Goal: Transaction & Acquisition: Purchase product/service

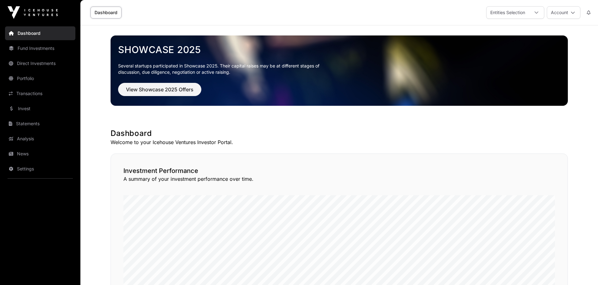
click at [38, 63] on link "Direct Investments" at bounding box center [40, 64] width 70 height 14
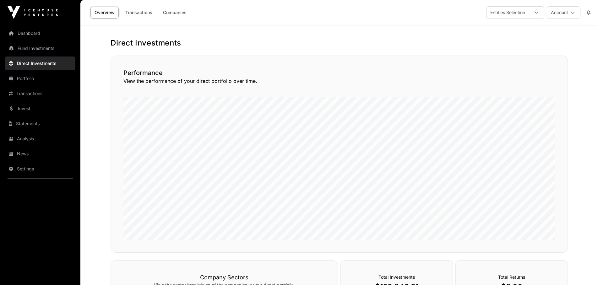
click at [178, 13] on link "Companies" at bounding box center [175, 13] width 32 height 12
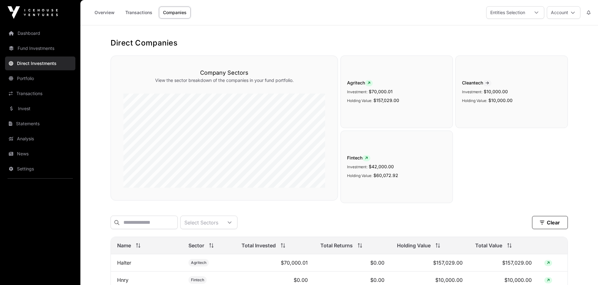
click at [28, 35] on link "Dashboard" at bounding box center [40, 33] width 70 height 14
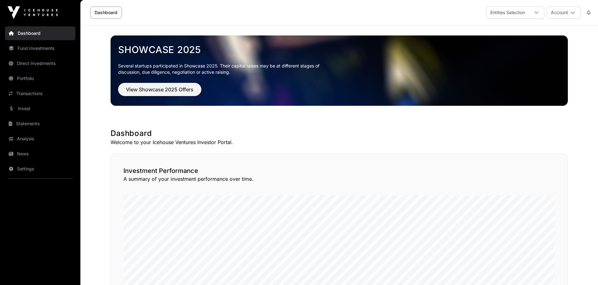
click at [31, 112] on link "Invest" at bounding box center [40, 109] width 70 height 14
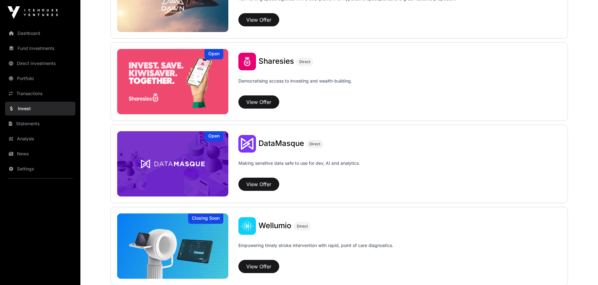
scroll to position [780, 0]
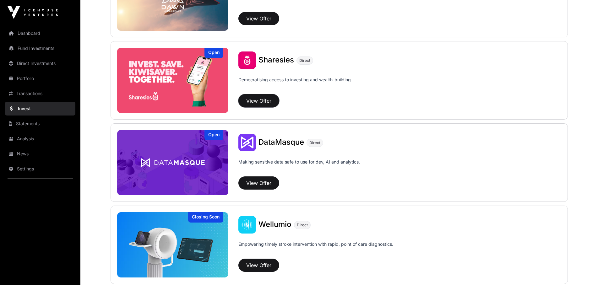
click at [262, 101] on button "View Offer" at bounding box center [258, 100] width 41 height 13
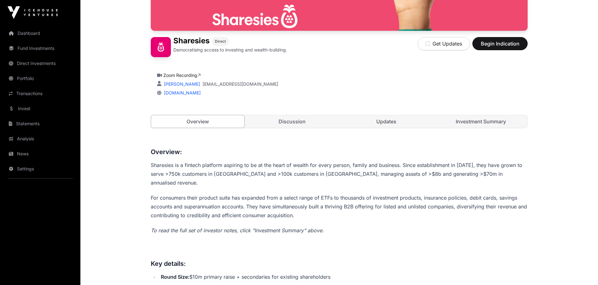
scroll to position [146, 0]
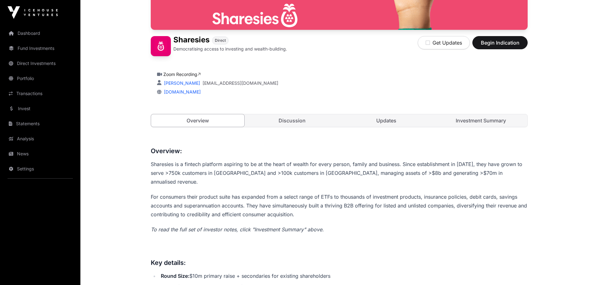
click at [316, 122] on link "Discussion" at bounding box center [292, 120] width 93 height 13
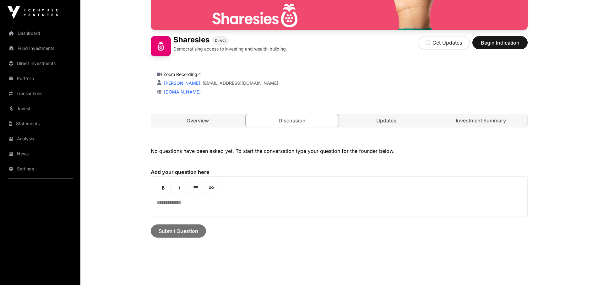
click at [395, 121] on link "Updates" at bounding box center [386, 120] width 93 height 13
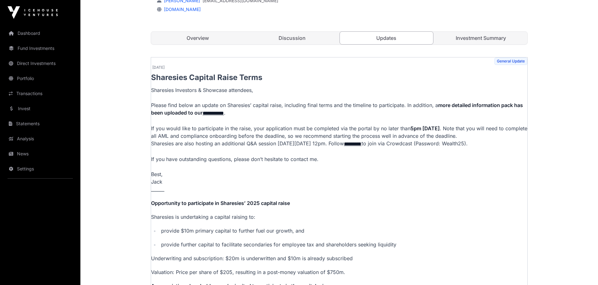
scroll to position [230, 0]
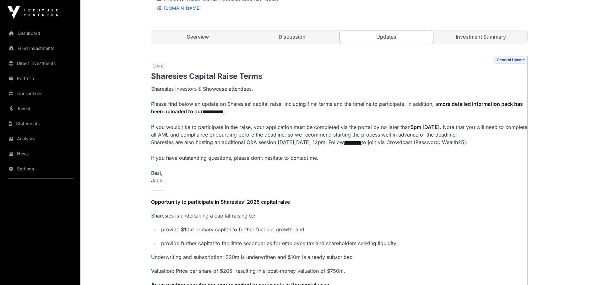
click at [477, 40] on link "Investment Summary" at bounding box center [480, 36] width 93 height 13
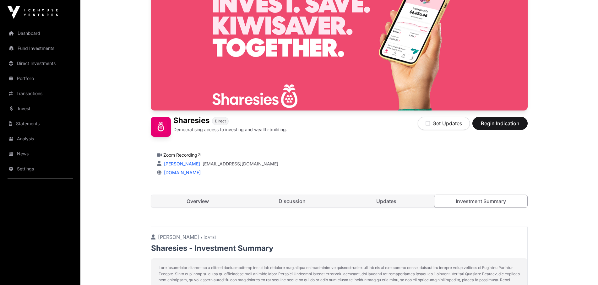
scroll to position [64, 0]
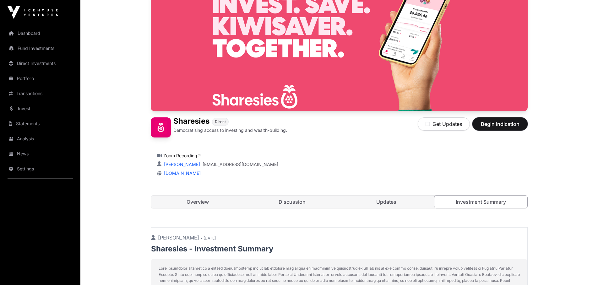
click at [504, 123] on span "Begin Indication" at bounding box center [500, 124] width 40 height 8
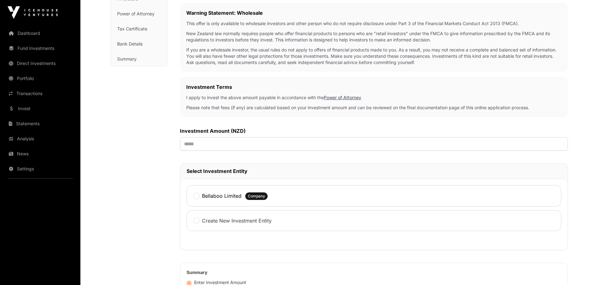
scroll to position [109, 0]
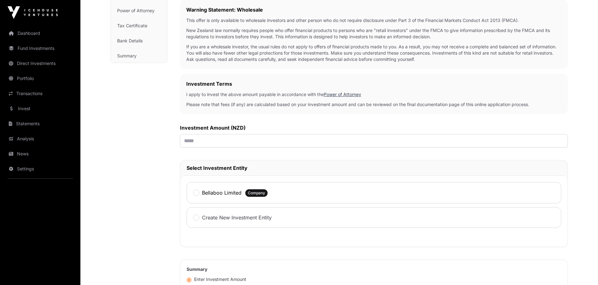
click at [250, 133] on div "Investment Amount (NZD)" at bounding box center [374, 136] width 388 height 24
click at [234, 144] on input "text" at bounding box center [374, 141] width 388 height 14
type input "*******"
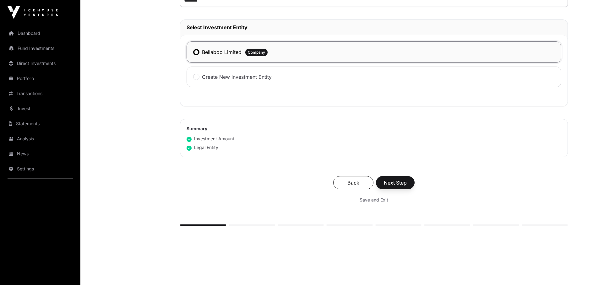
scroll to position [253, 0]
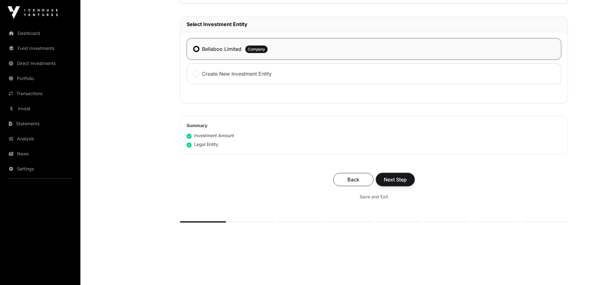
click at [401, 180] on span "Next Step" at bounding box center [395, 180] width 23 height 8
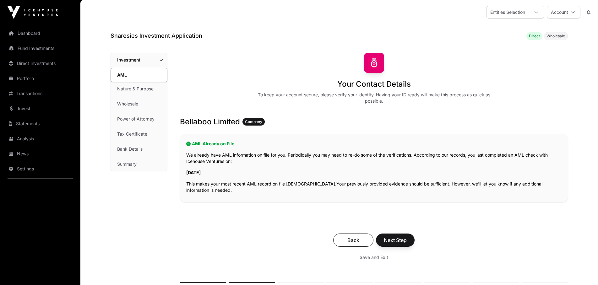
scroll to position [2, 0]
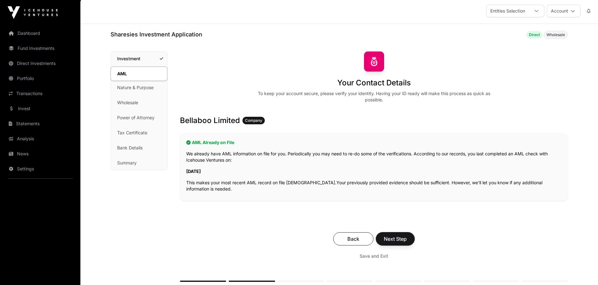
click at [395, 240] on span "Next Step" at bounding box center [395, 239] width 23 height 8
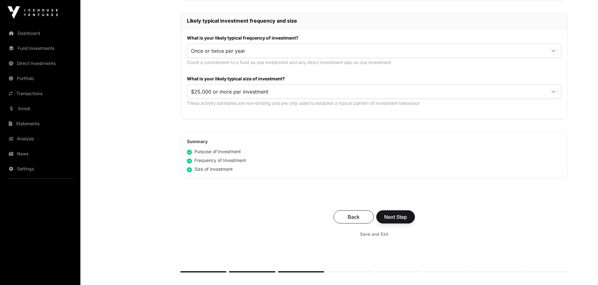
scroll to position [308, 0]
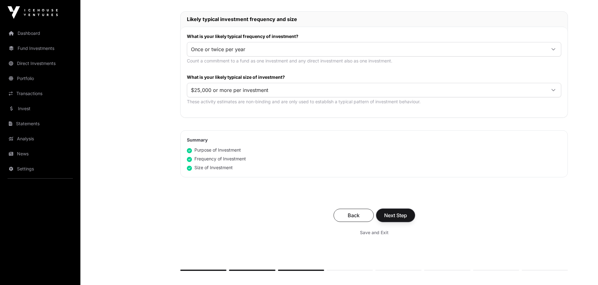
click at [404, 219] on span "Next Step" at bounding box center [395, 216] width 23 height 8
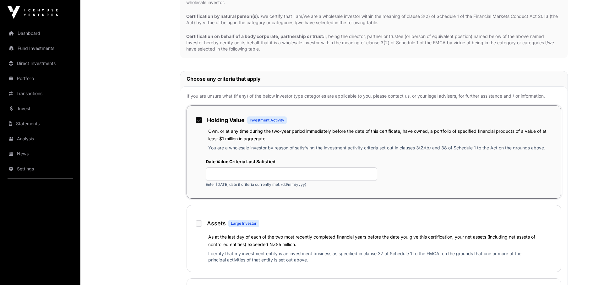
scroll to position [343, 0]
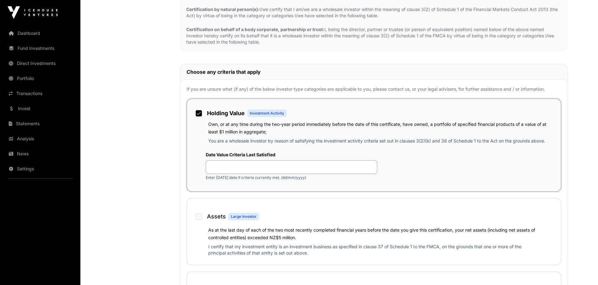
click at [288, 169] on input "text" at bounding box center [292, 168] width 172 height 14
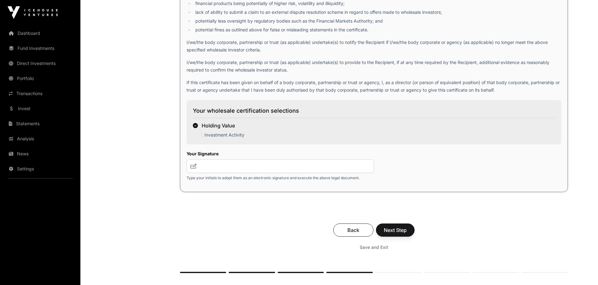
scroll to position [1017, 0]
type input "**********"
click at [239, 171] on input "text" at bounding box center [281, 166] width 188 height 14
type input "*"
type input "**"
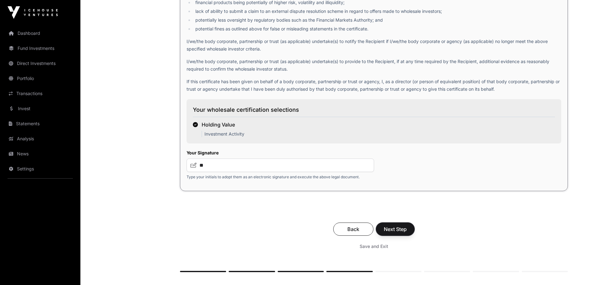
click at [401, 233] on span "Next Step" at bounding box center [395, 230] width 23 height 8
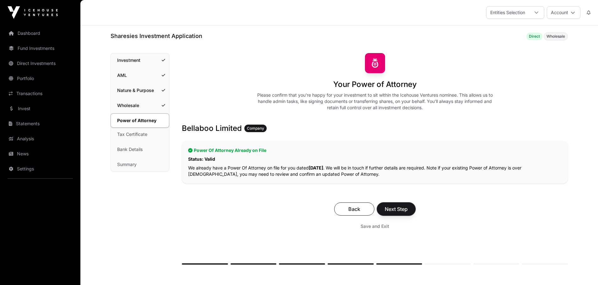
click at [398, 206] on span "Next Step" at bounding box center [396, 209] width 23 height 8
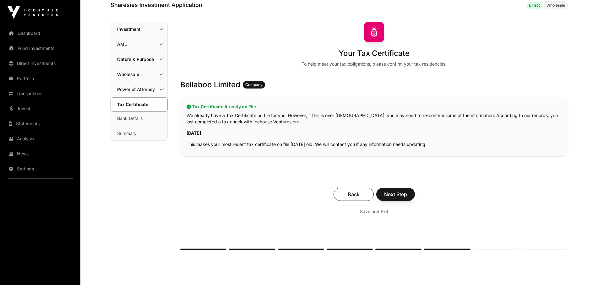
scroll to position [42, 0]
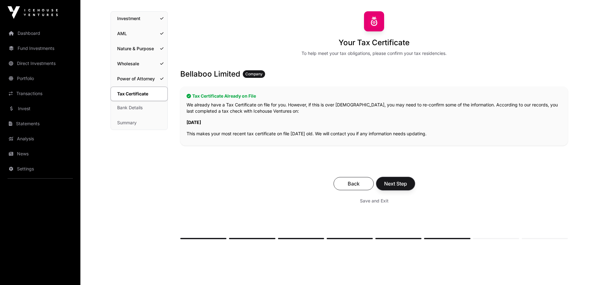
click at [397, 187] on span "Next Step" at bounding box center [395, 184] width 23 height 8
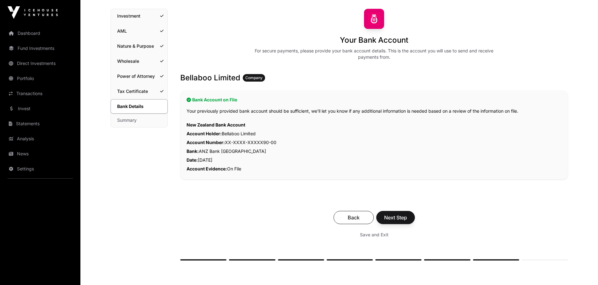
scroll to position [43, 0]
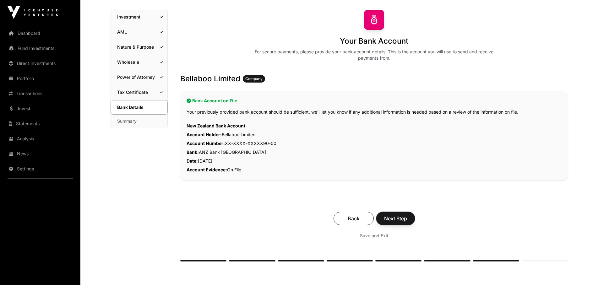
drag, startPoint x: 396, startPoint y: 217, endPoint x: 401, endPoint y: 218, distance: 5.1
click at [396, 217] on span "Next Step" at bounding box center [395, 219] width 23 height 8
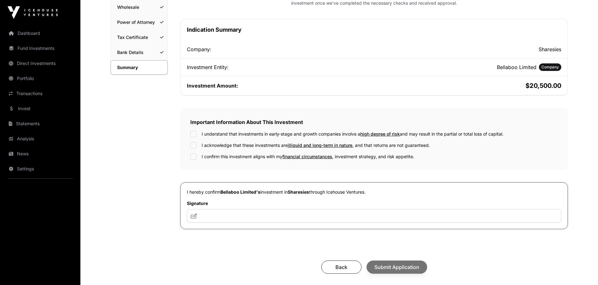
scroll to position [99, 0]
click at [238, 212] on input "text" at bounding box center [374, 216] width 374 height 14
type input "**********"
click at [403, 270] on span "Submit Application" at bounding box center [396, 267] width 45 height 8
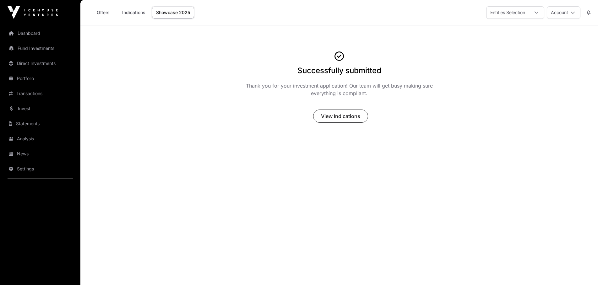
click at [25, 33] on link "Dashboard" at bounding box center [40, 33] width 70 height 14
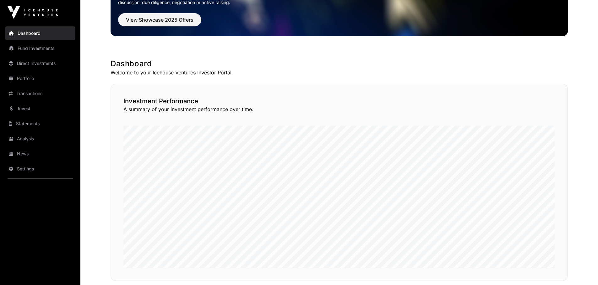
scroll to position [70, 0]
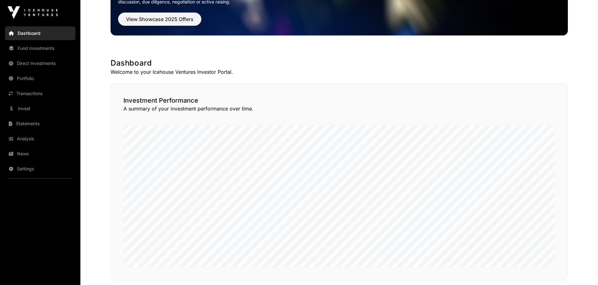
click at [32, 63] on link "Direct Investments" at bounding box center [40, 64] width 70 height 14
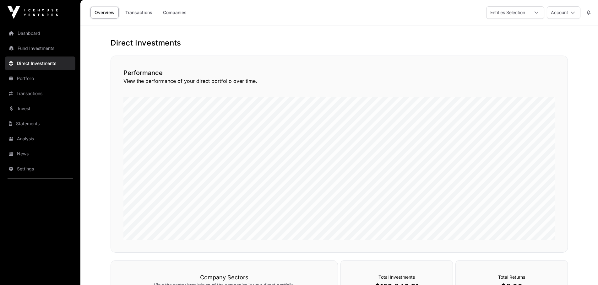
click at [138, 9] on link "Transactions" at bounding box center [138, 13] width 35 height 12
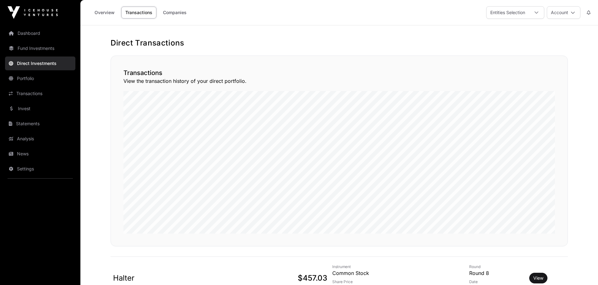
click at [180, 15] on link "Companies" at bounding box center [175, 13] width 32 height 12
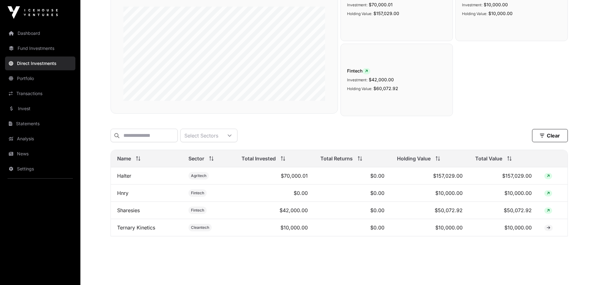
scroll to position [89, 0]
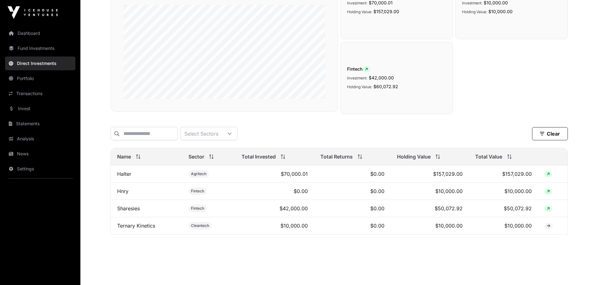
click at [25, 30] on link "Dashboard" at bounding box center [40, 33] width 70 height 14
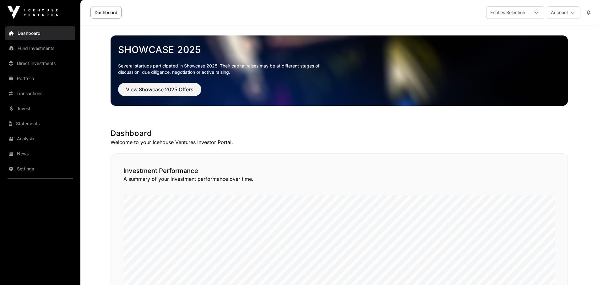
click at [38, 65] on link "Direct Investments" at bounding box center [40, 64] width 70 height 14
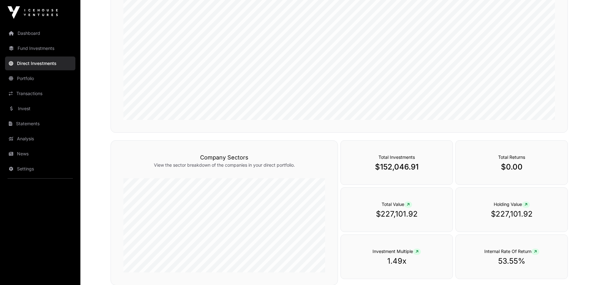
scroll to position [176, 0]
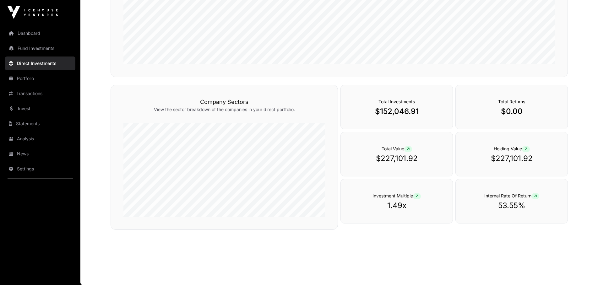
click at [34, 81] on link "Portfolio" at bounding box center [40, 79] width 70 height 14
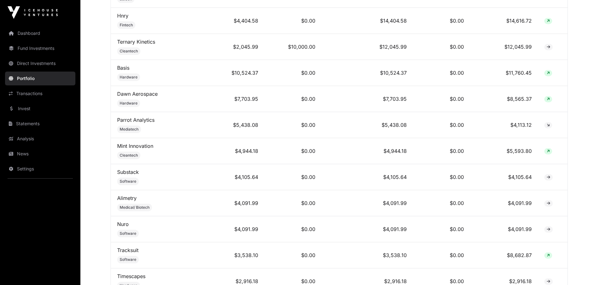
scroll to position [380, 0]
click at [25, 30] on link "Dashboard" at bounding box center [40, 33] width 70 height 14
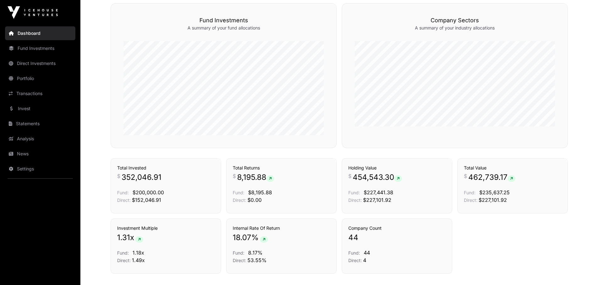
scroll to position [397, 0]
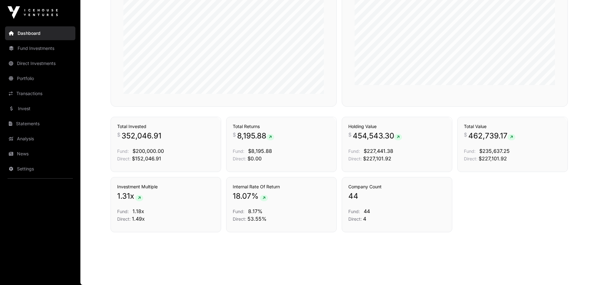
click at [28, 137] on link "Analysis" at bounding box center [40, 139] width 70 height 14
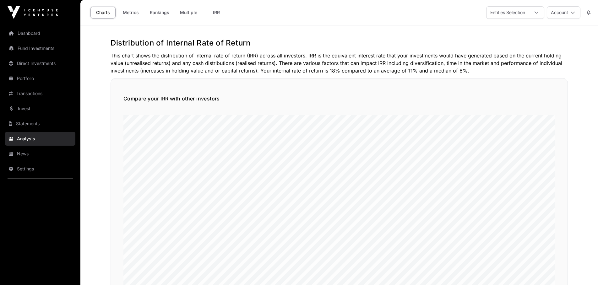
click at [35, 33] on link "Dashboard" at bounding box center [40, 33] width 70 height 14
